Goal: Task Accomplishment & Management: Use online tool/utility

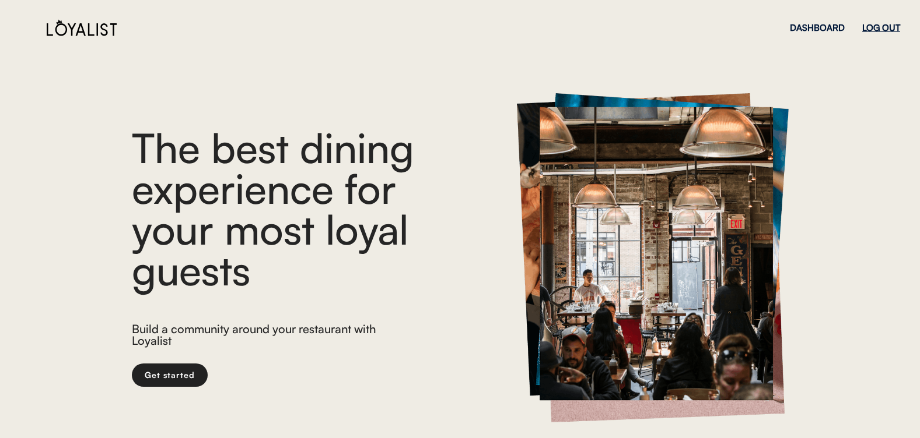
click at [879, 26] on div "LOG OUT" at bounding box center [881, 27] width 38 height 9
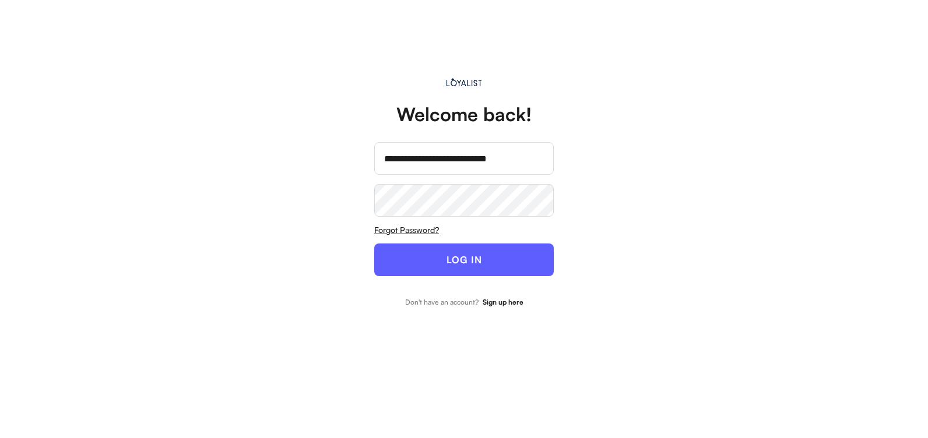
click at [432, 262] on button "LOG IN" at bounding box center [464, 260] width 180 height 33
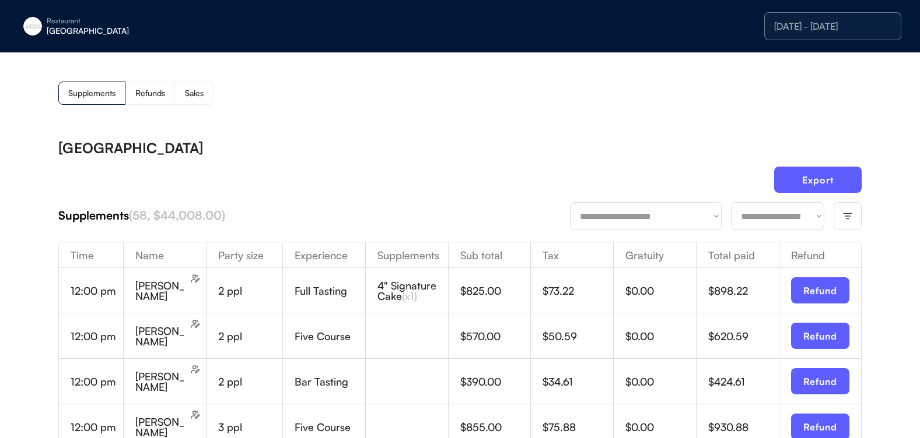
click at [857, 221] on div at bounding box center [847, 216] width 28 height 28
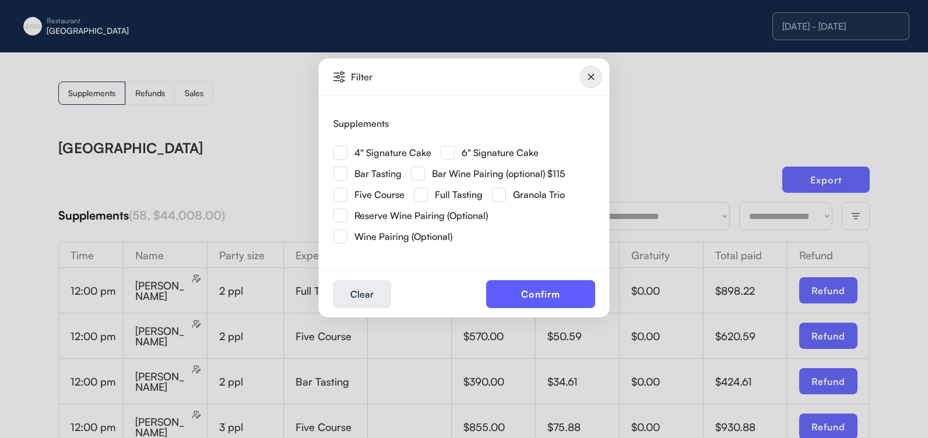
click at [346, 152] on img at bounding box center [341, 153] width 14 height 14
click at [501, 286] on button "Confirm" at bounding box center [540, 294] width 109 height 28
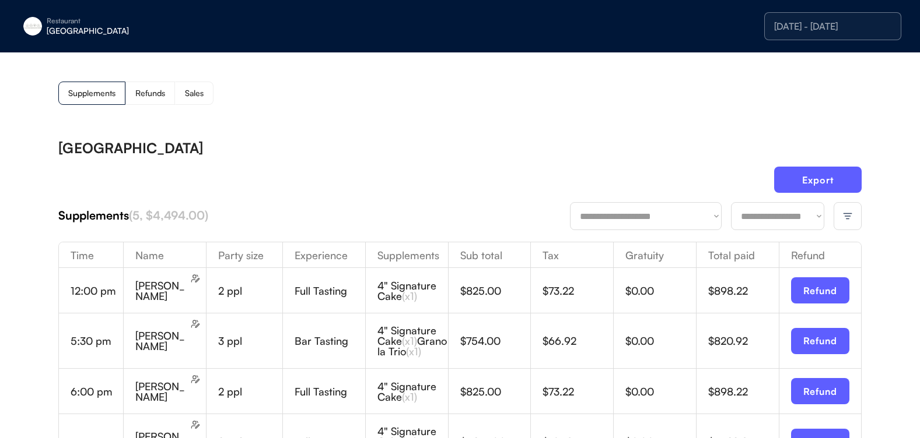
click at [851, 212] on img at bounding box center [847, 216] width 10 height 10
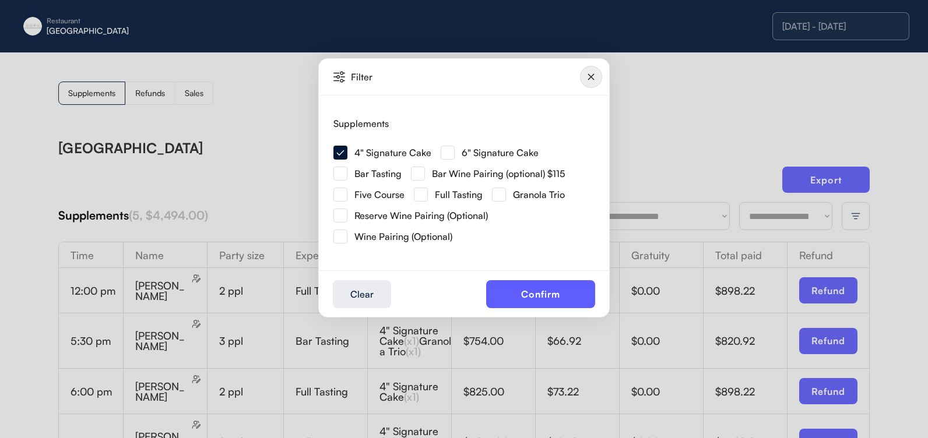
click at [438, 149] on div "4" Signature Cake" at bounding box center [387, 152] width 107 height 21
click at [444, 153] on img at bounding box center [448, 153] width 14 height 14
click at [532, 292] on button "Confirm" at bounding box center [540, 294] width 109 height 28
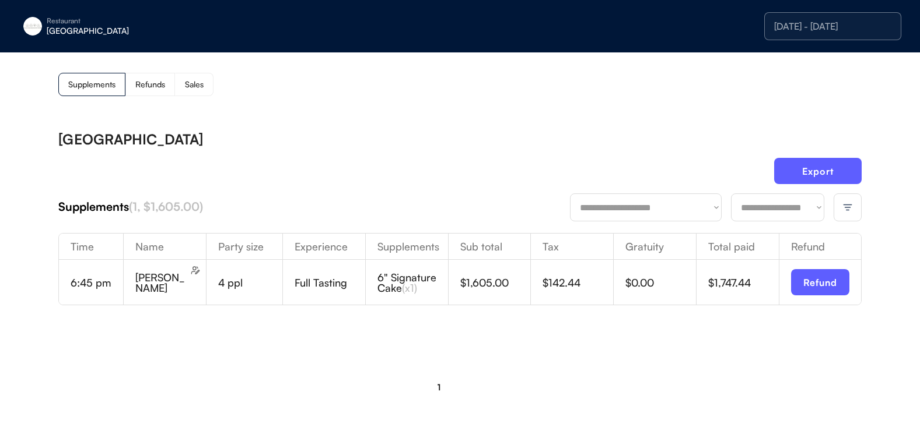
scroll to position [13, 0]
